Goal: Find specific page/section: Find specific page/section

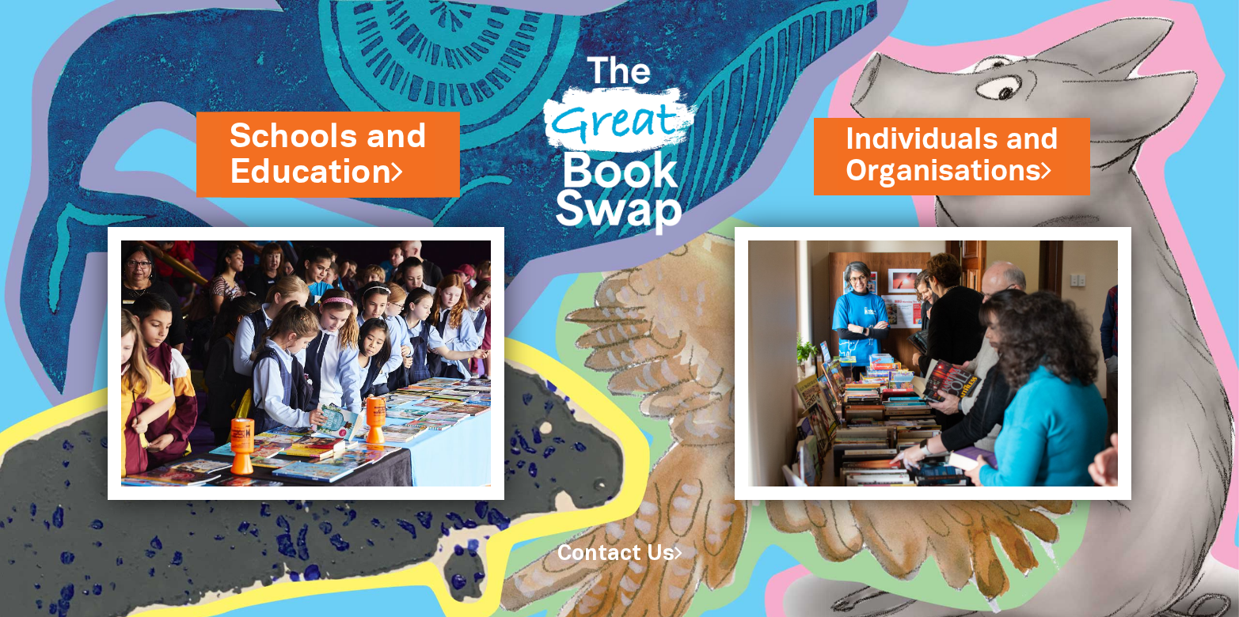
click at [329, 148] on link "Schools and Education" at bounding box center [328, 154] width 197 height 82
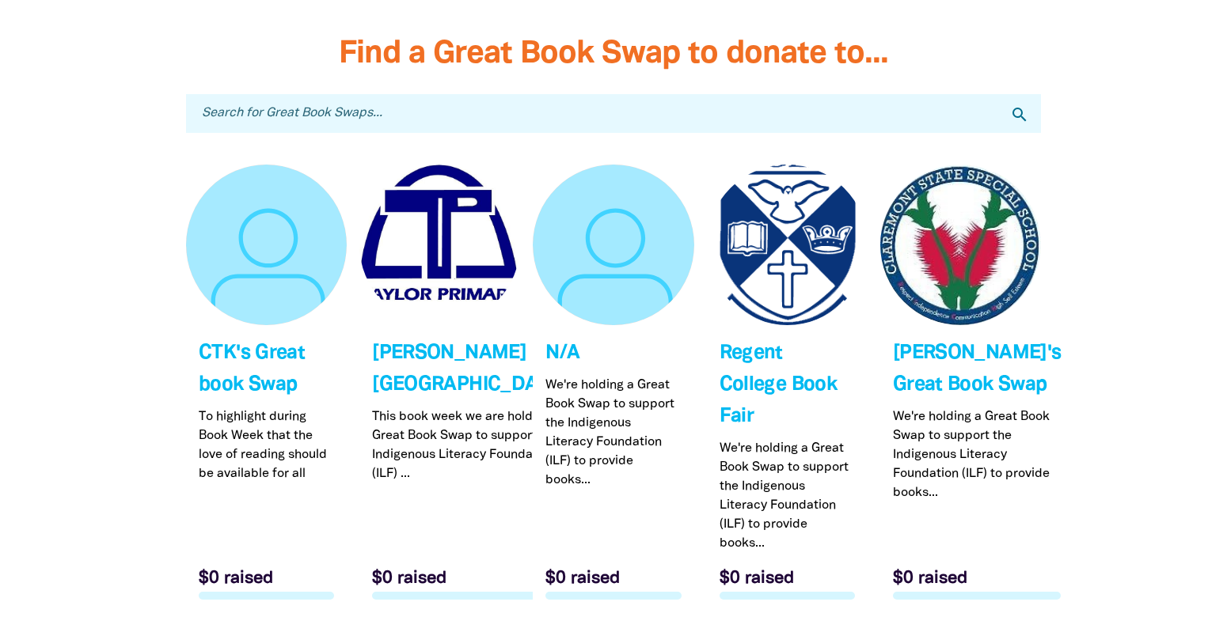
scroll to position [4783, 0]
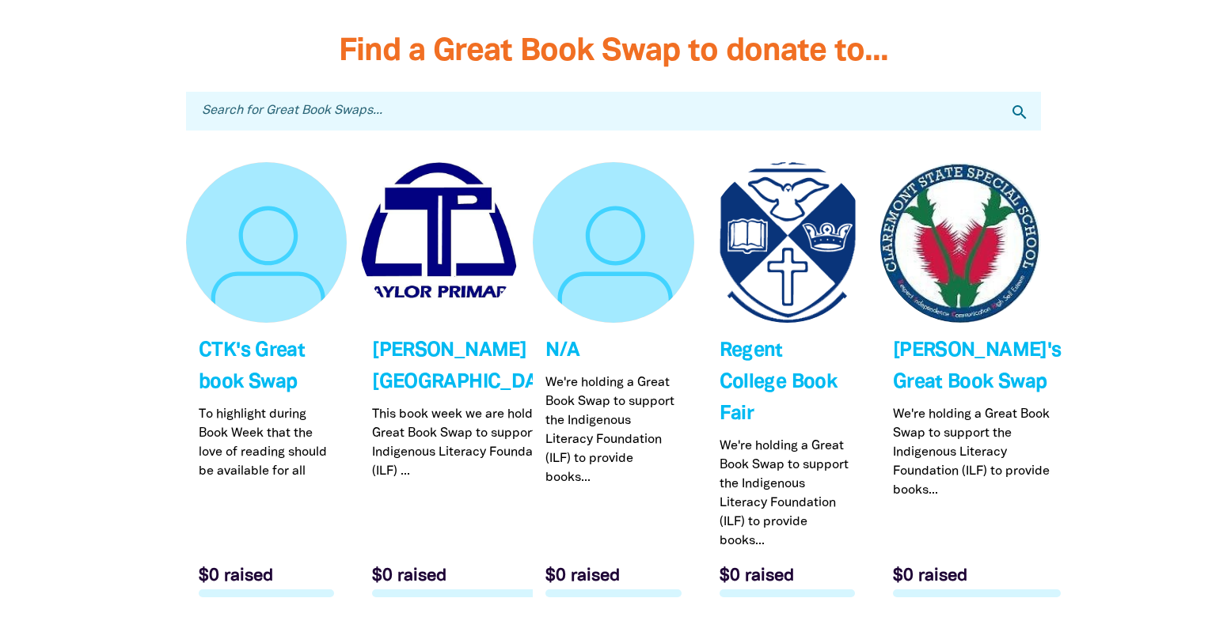
click at [349, 108] on input "Search for Great Book Swaps..." at bounding box center [613, 111] width 855 height 39
type input "calrossy"
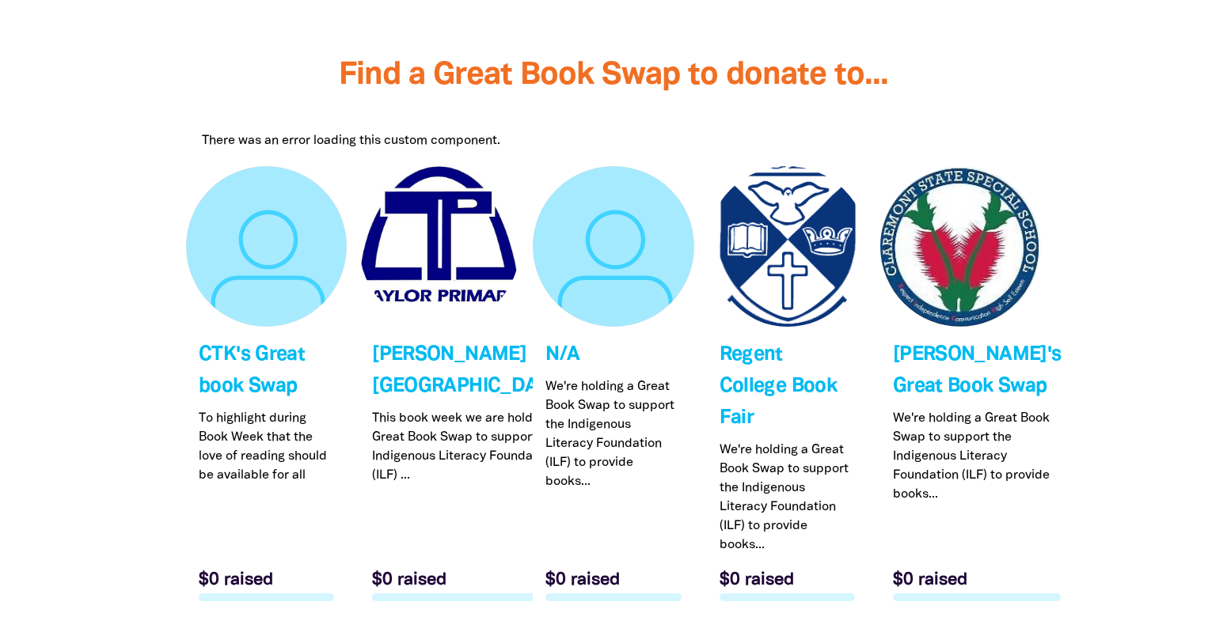
scroll to position [4564, 0]
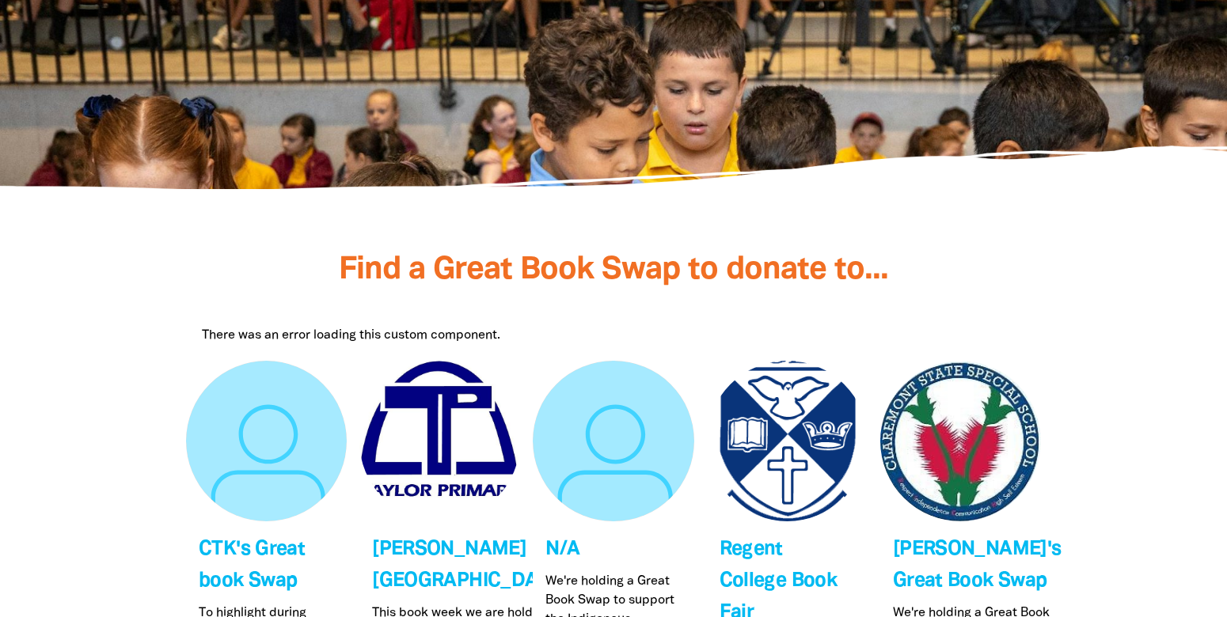
drag, startPoint x: 368, startPoint y: 336, endPoint x: 414, endPoint y: 313, distance: 51.3
click at [369, 334] on div "There was an error loading this custom component." at bounding box center [613, 335] width 823 height 19
click at [646, 294] on div at bounding box center [613, 302] width 855 height 16
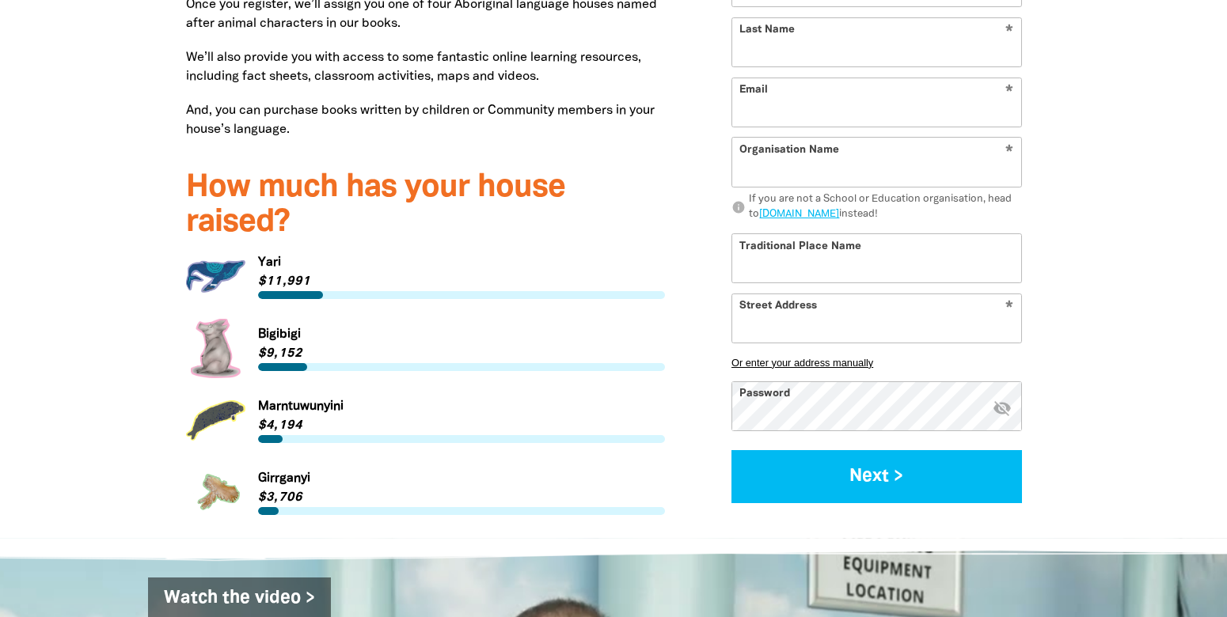
scroll to position [2042, 0]
click at [264, 269] on link "Link to Yari" at bounding box center [425, 277] width 479 height 59
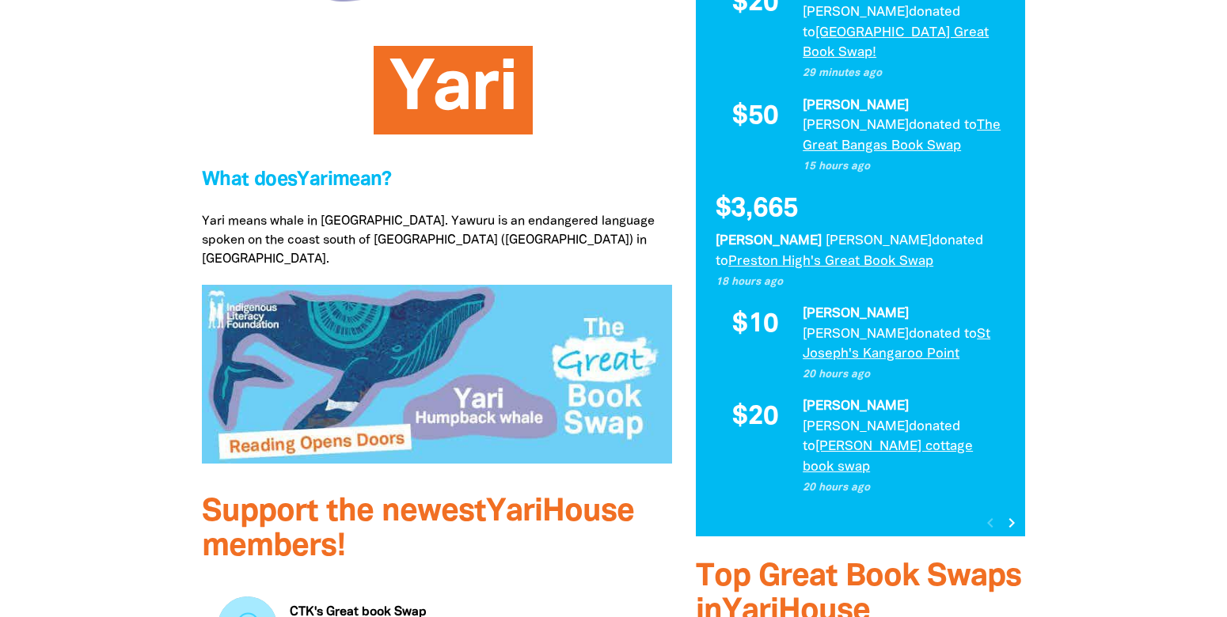
scroll to position [454, 0]
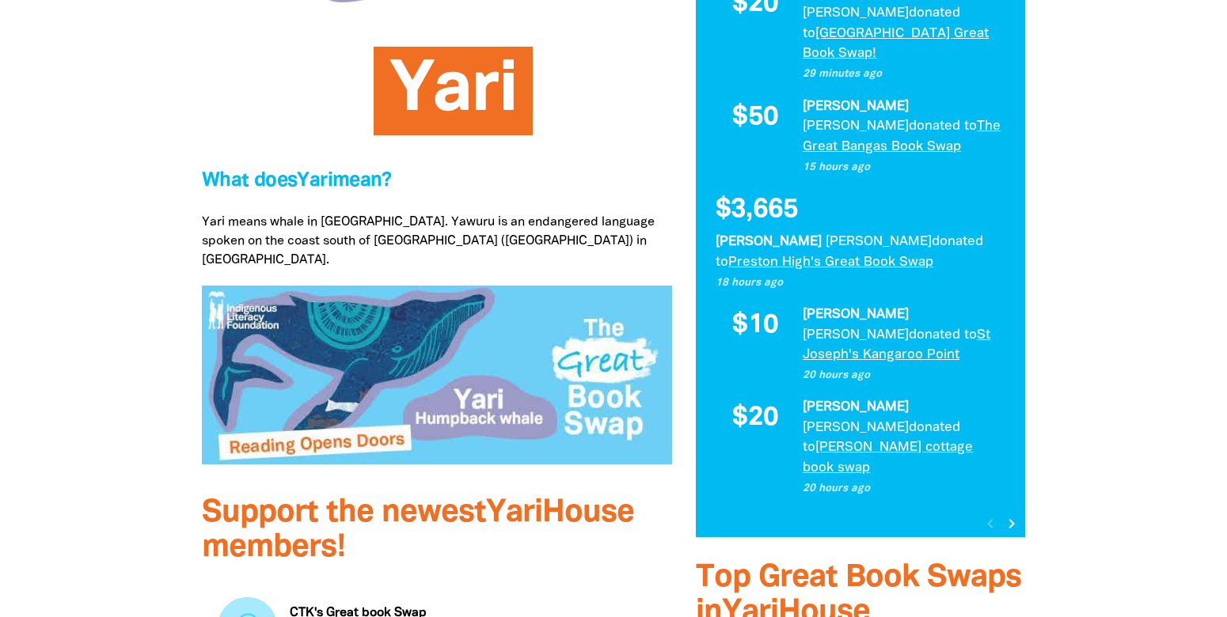
click at [488, 359] on img at bounding box center [437, 375] width 470 height 179
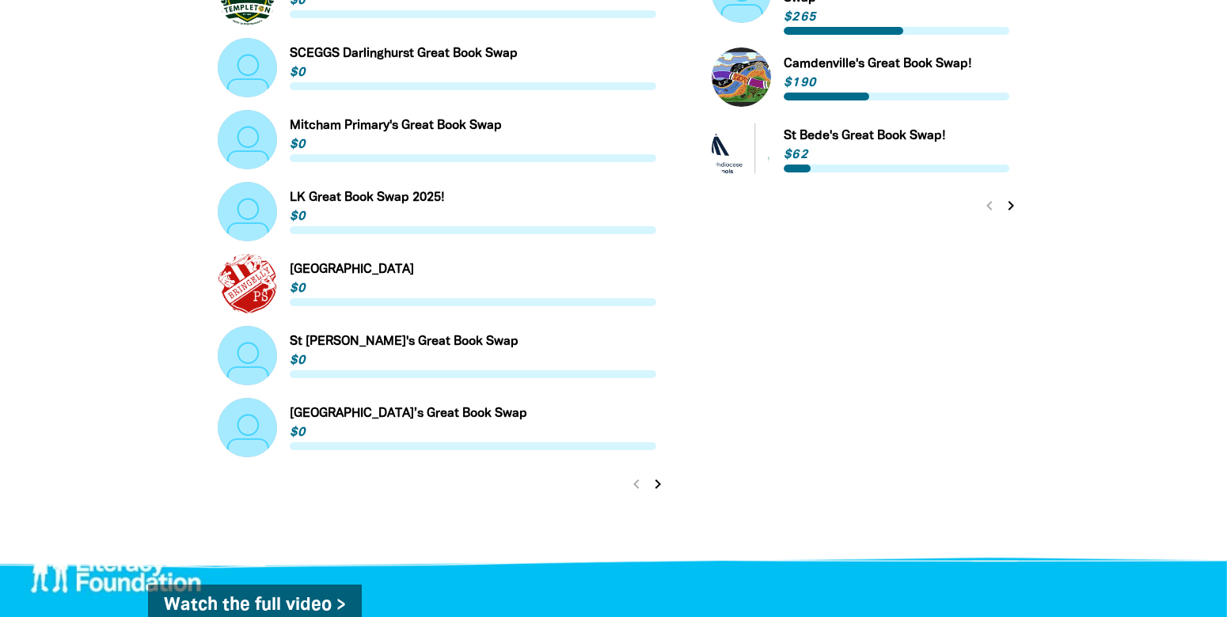
scroll to position [1310, 0]
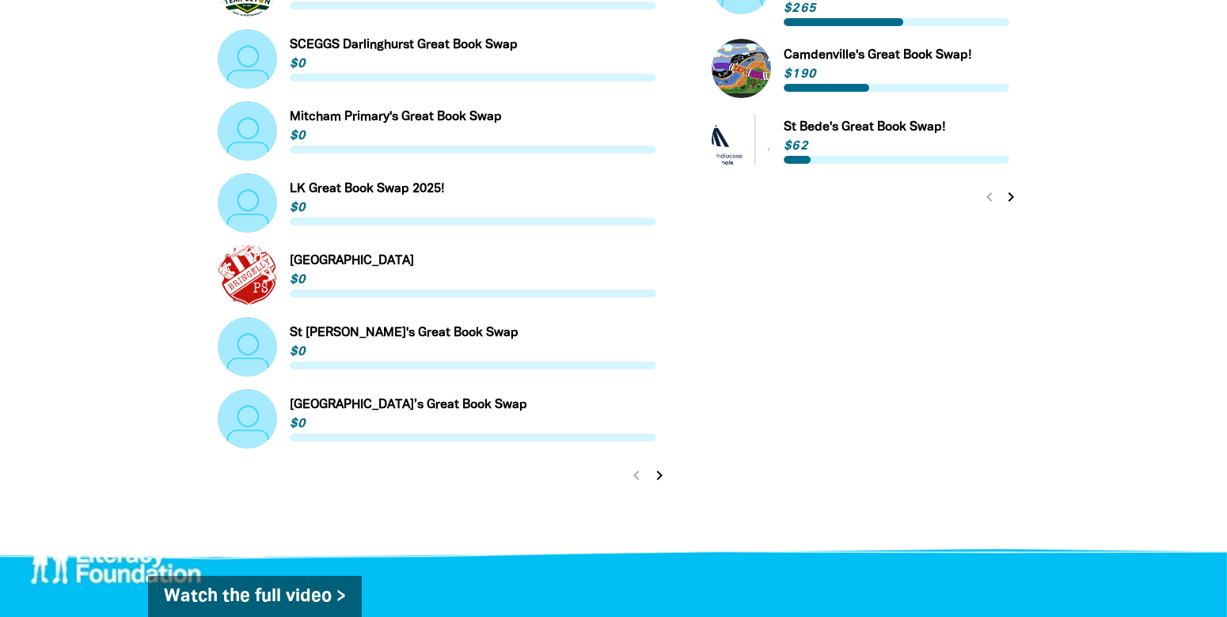
click at [657, 466] on icon "chevron_right" at bounding box center [659, 475] width 19 height 19
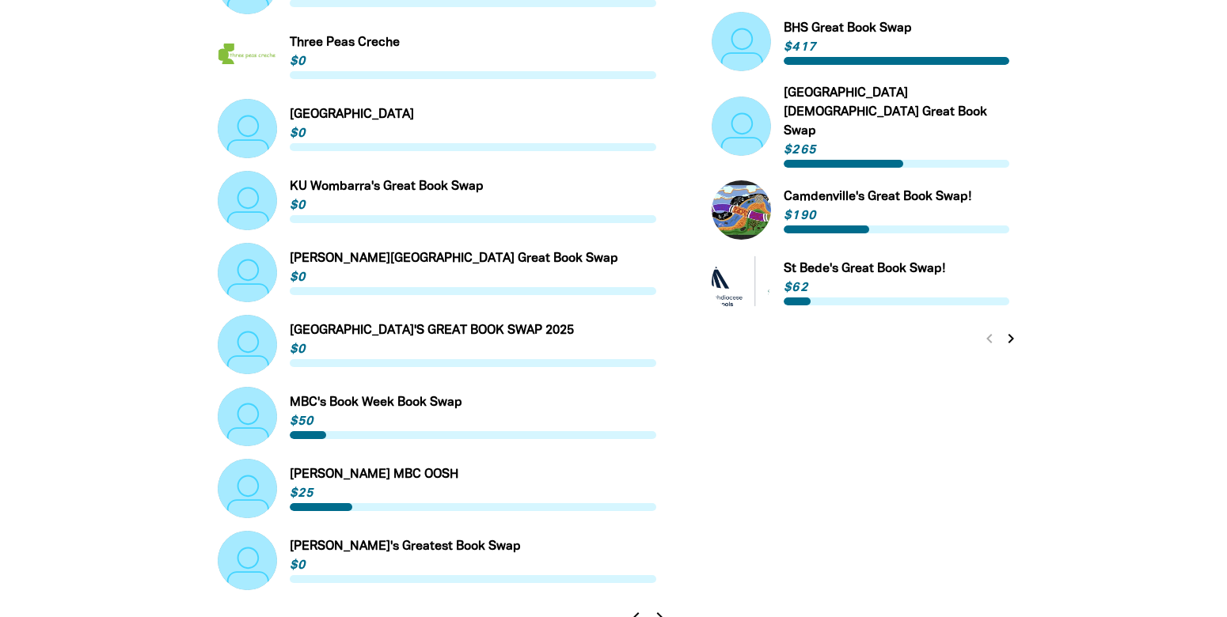
scroll to position [1368, 0]
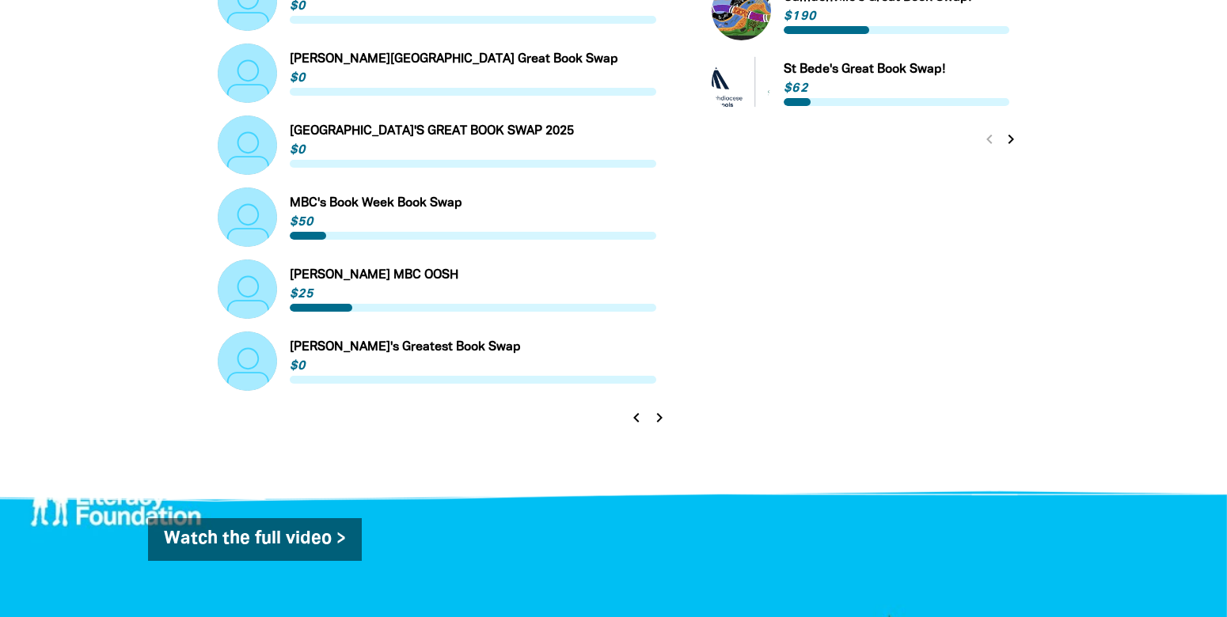
click at [659, 408] on icon "chevron_right" at bounding box center [659, 417] width 19 height 19
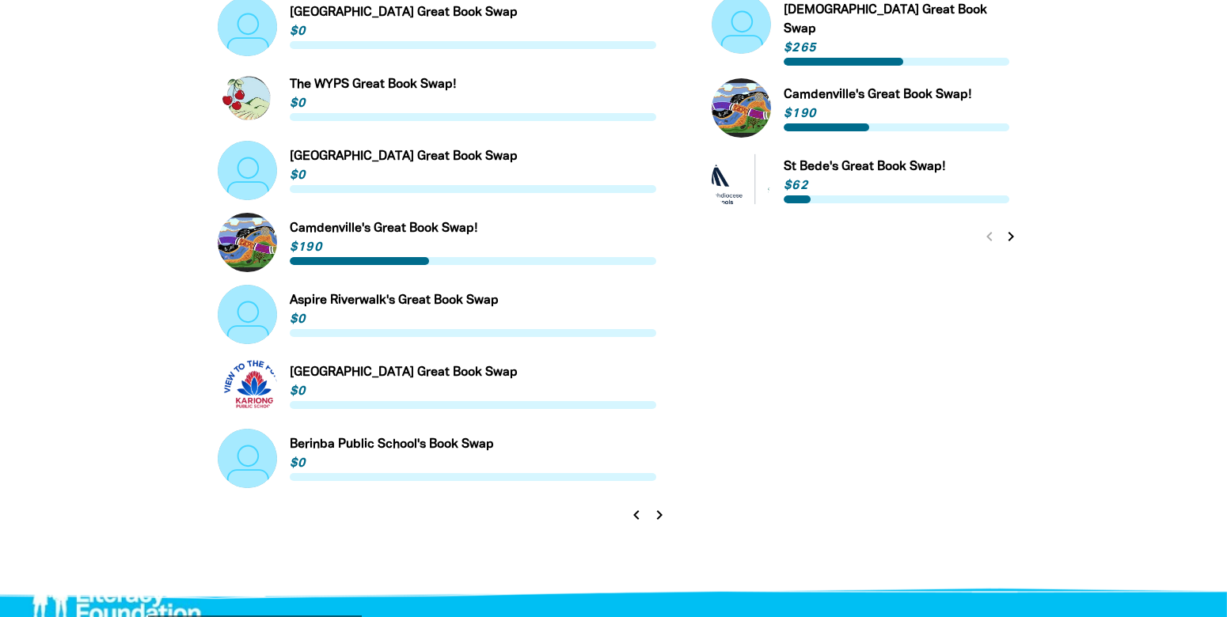
scroll to position [1276, 0]
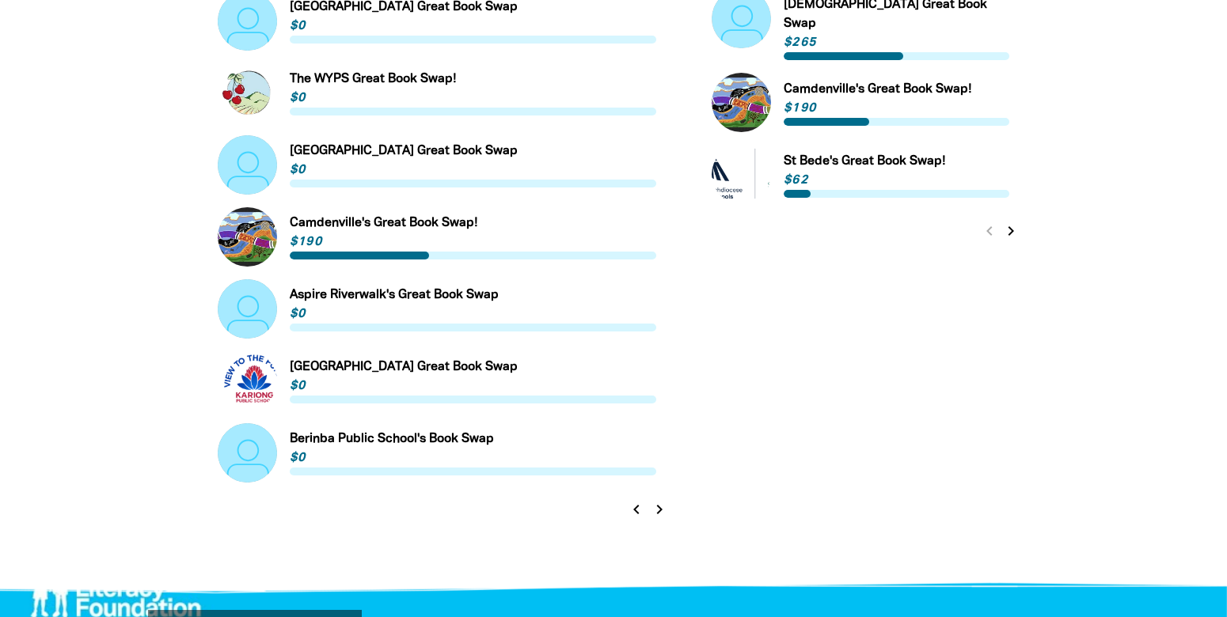
click at [659, 500] on icon "chevron_right" at bounding box center [659, 509] width 19 height 19
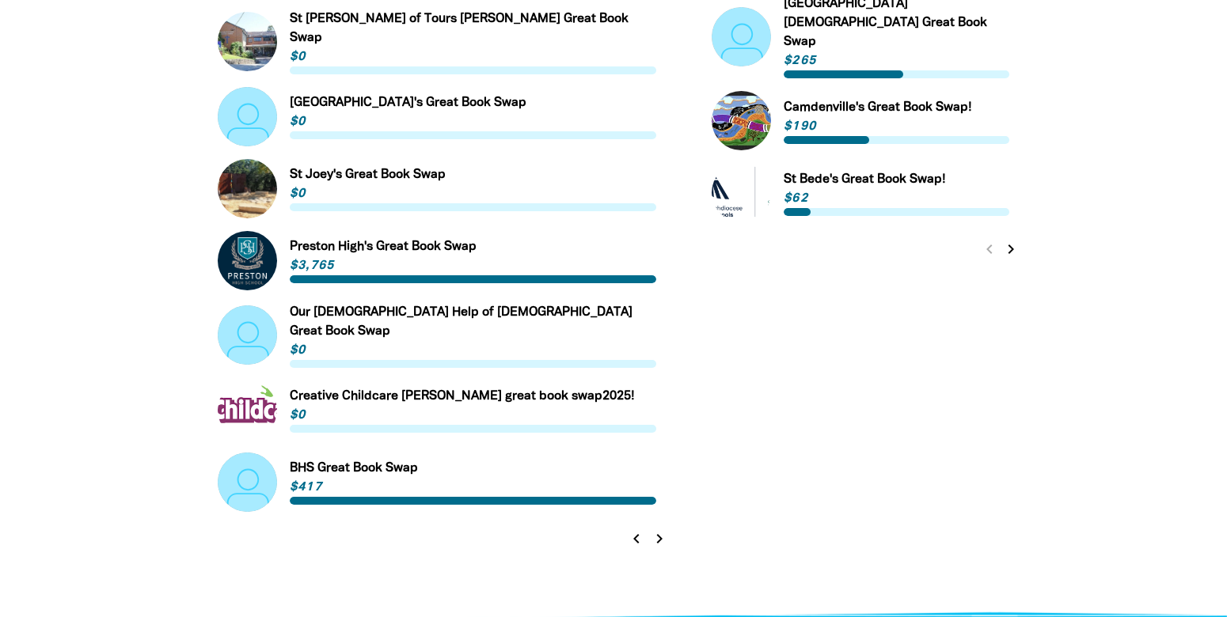
scroll to position [1264, 0]
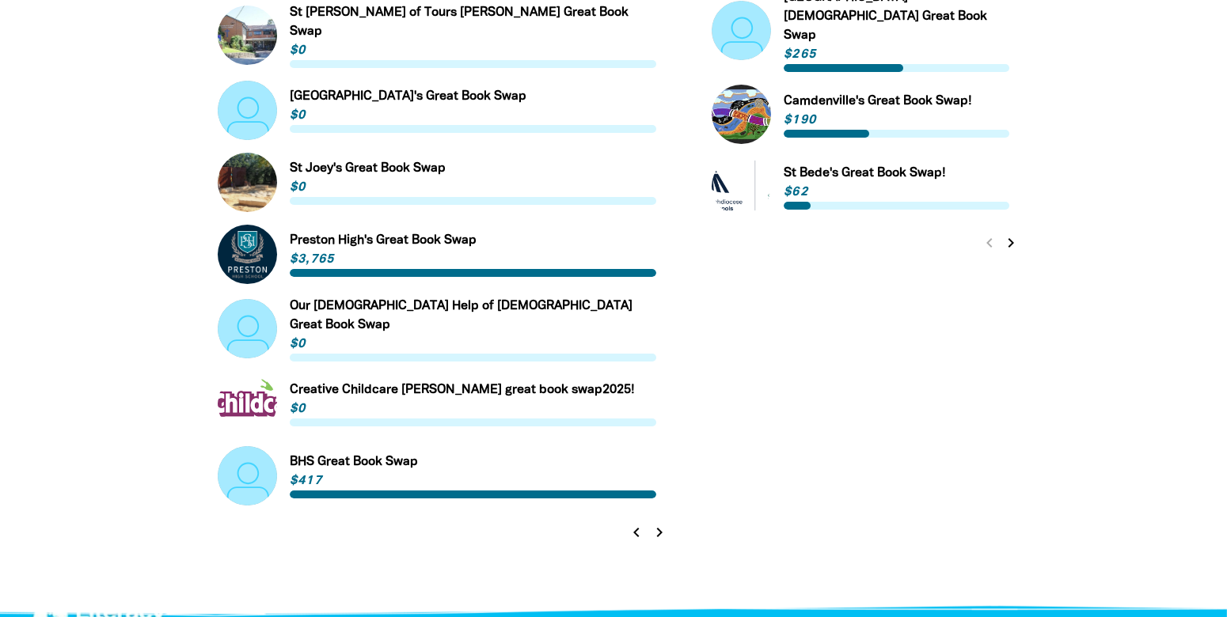
click at [661, 523] on icon "chevron_right" at bounding box center [659, 532] width 19 height 19
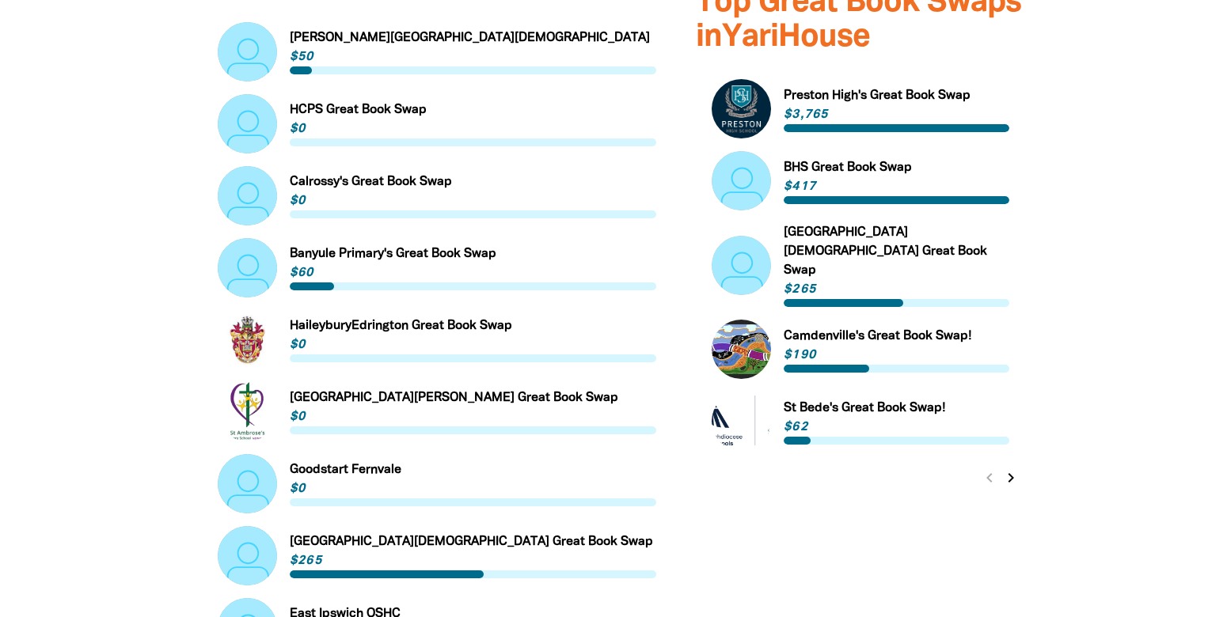
scroll to position [1013, 0]
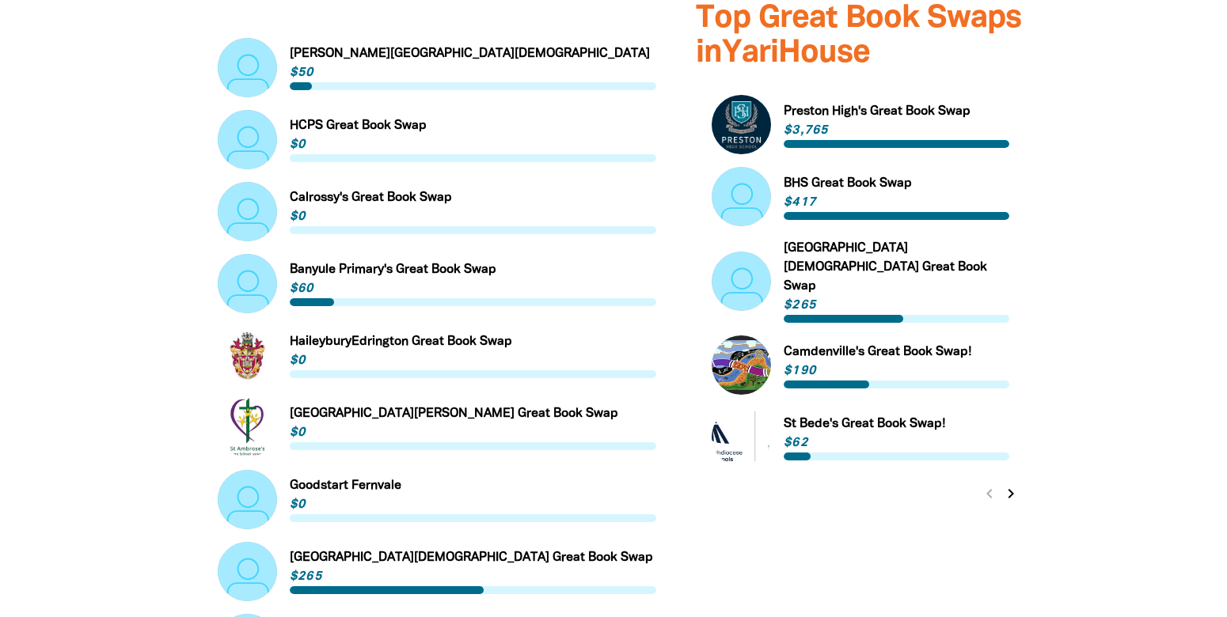
click at [374, 182] on link "Link to Calrossy's Great Book Swap" at bounding box center [437, 211] width 439 height 59
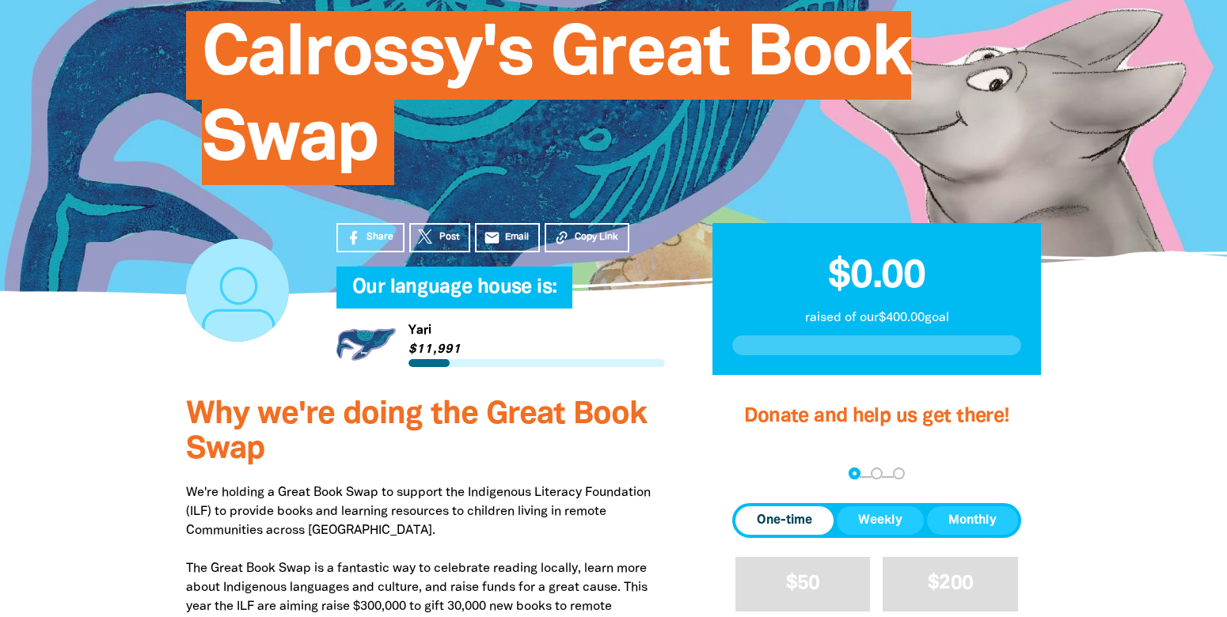
scroll to position [192, 0]
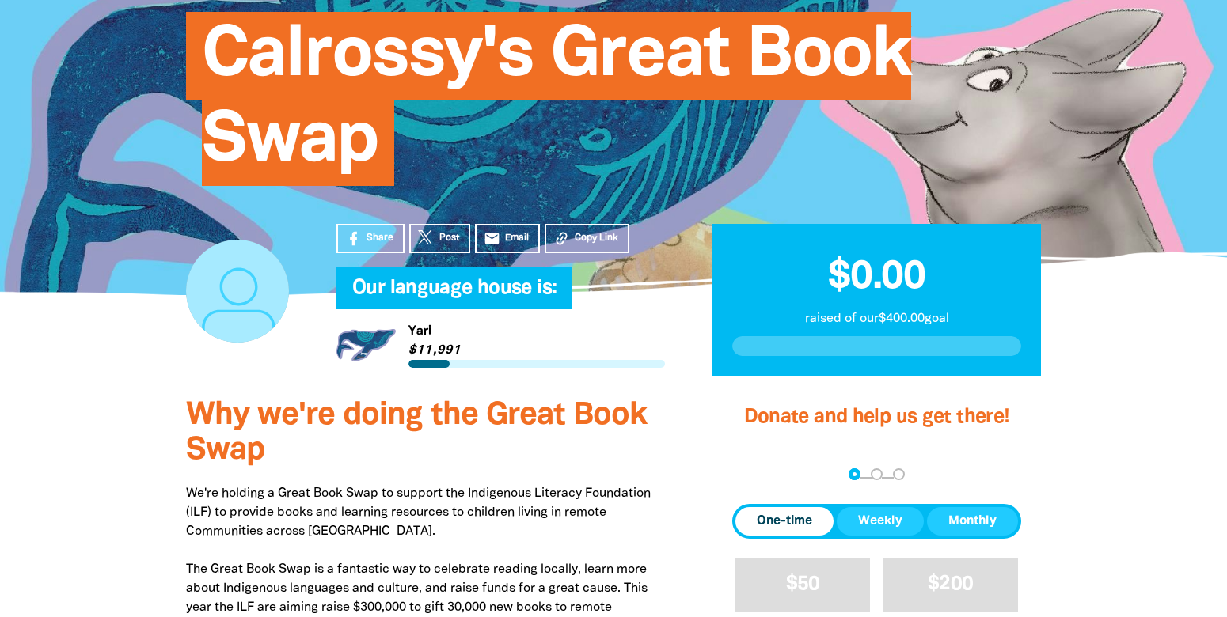
click at [366, 332] on link "Link to Yari" at bounding box center [500, 345] width 329 height 59
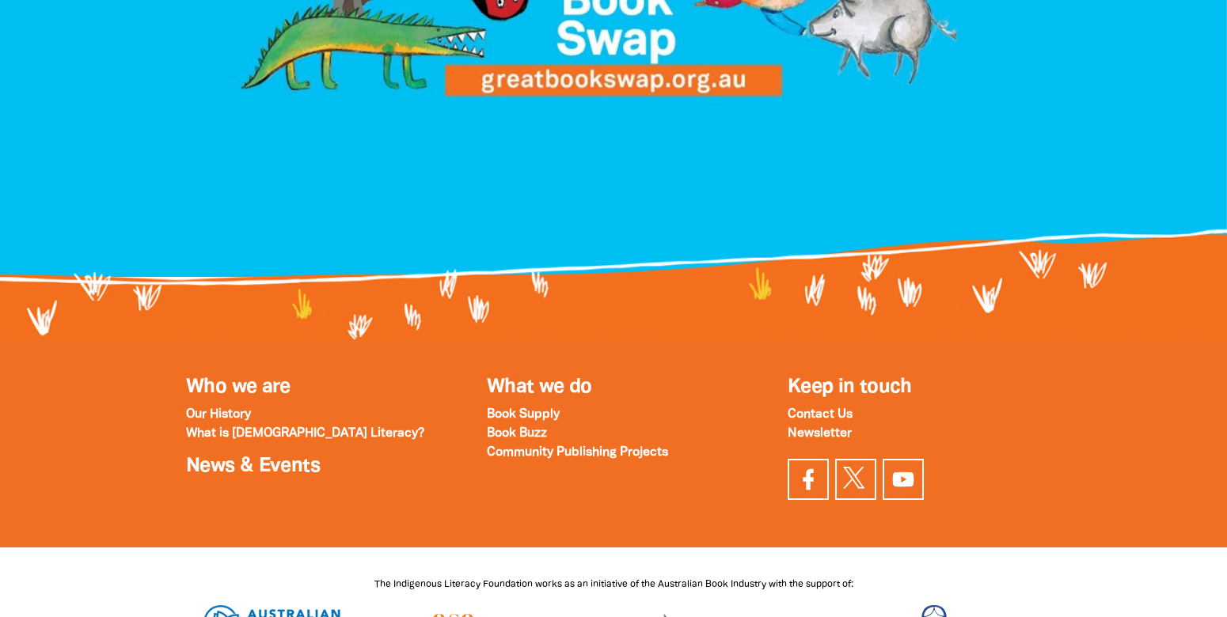
scroll to position [2232, 0]
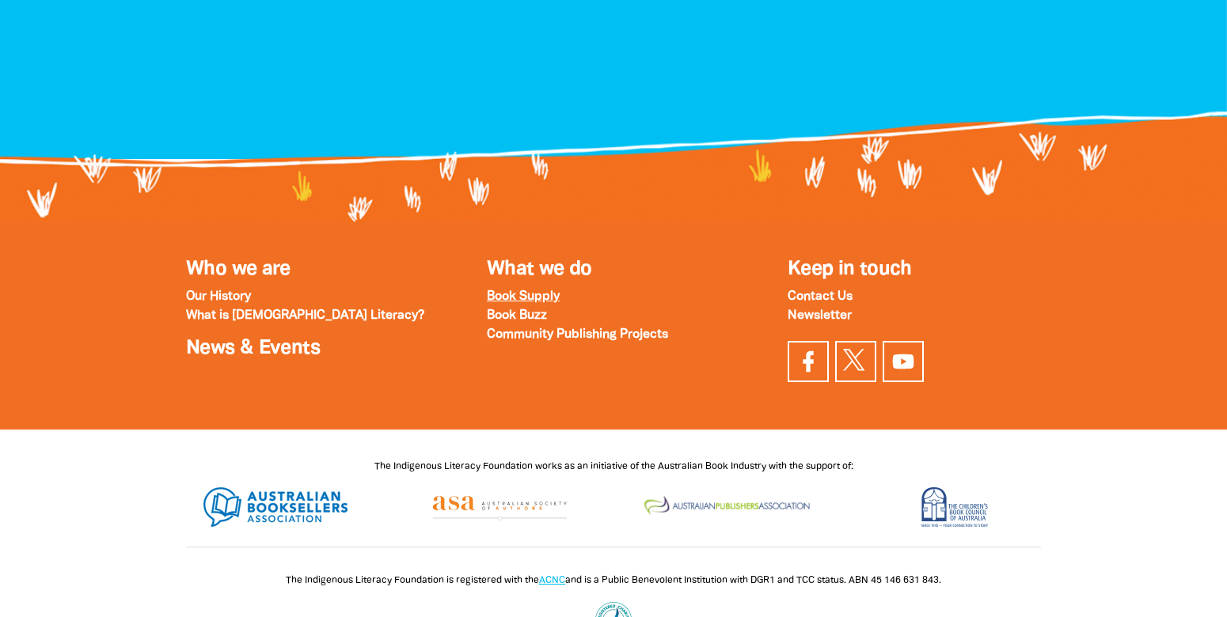
click at [529, 287] on p "Book Supply" at bounding box center [613, 296] width 253 height 19
click at [533, 291] on strong "Book Supply" at bounding box center [523, 296] width 73 height 11
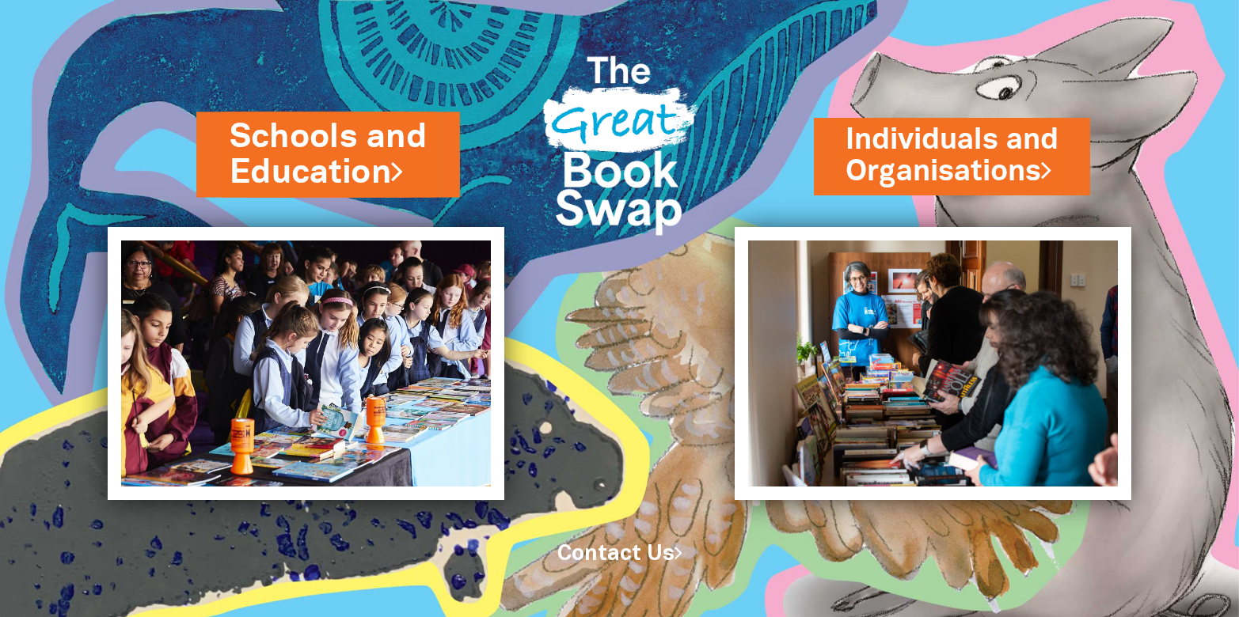
click at [356, 131] on link "Schools and Education" at bounding box center [328, 154] width 197 height 82
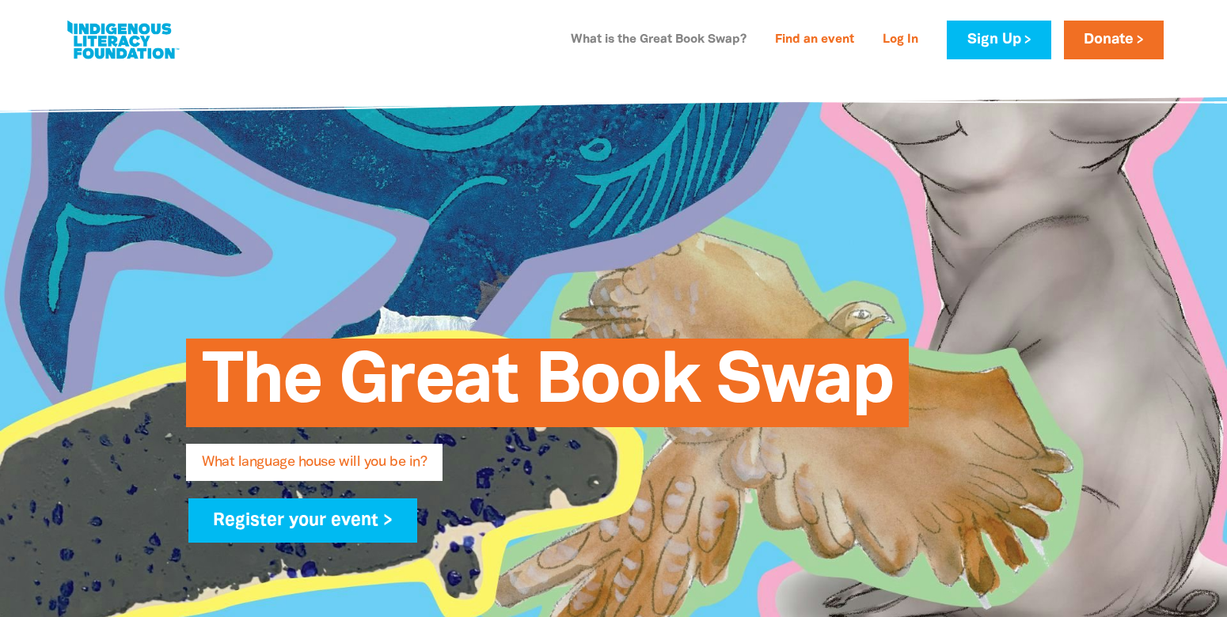
click at [664, 32] on link "What is the Great Book Swap?" at bounding box center [658, 40] width 195 height 25
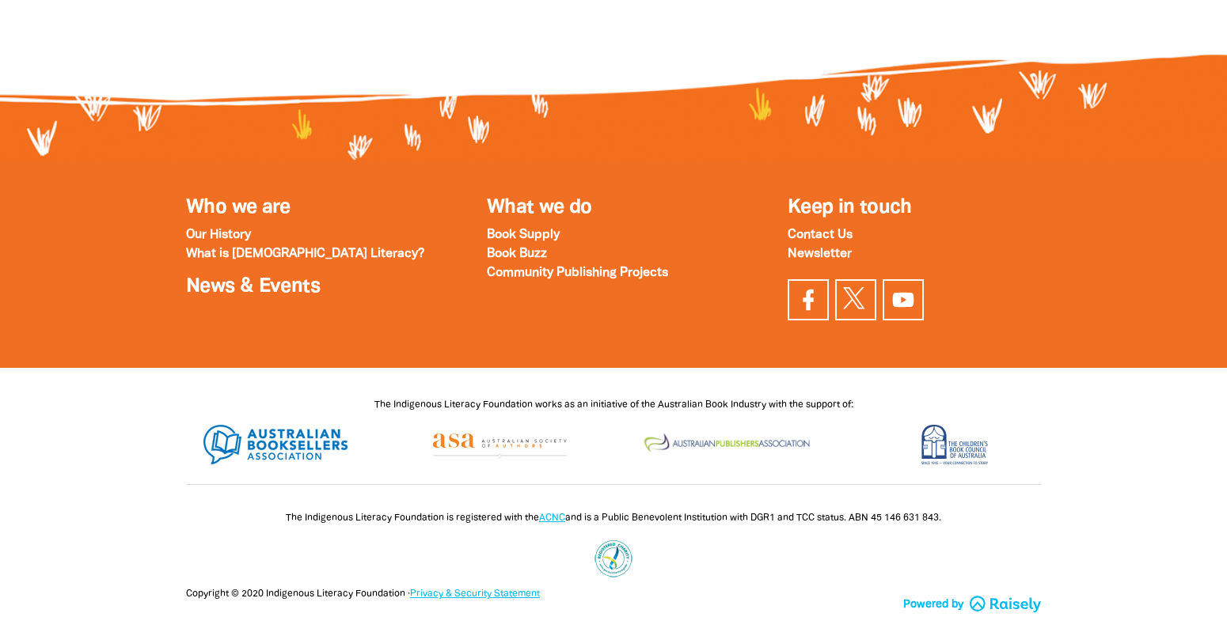
scroll to position [5537, 0]
